Goal: Book appointment/travel/reservation

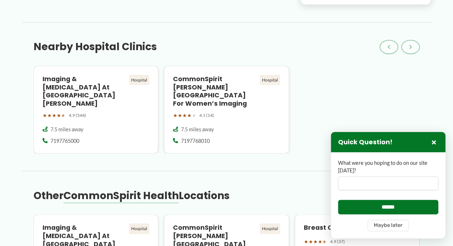
scroll to position [613, 0]
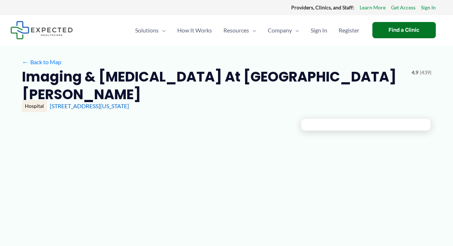
type input "**********"
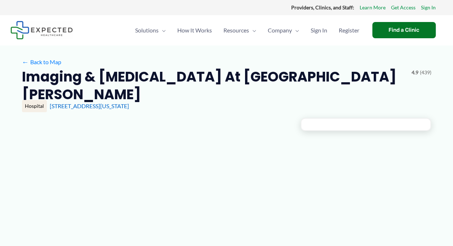
type input "**********"
